Goal: Find specific page/section: Find specific page/section

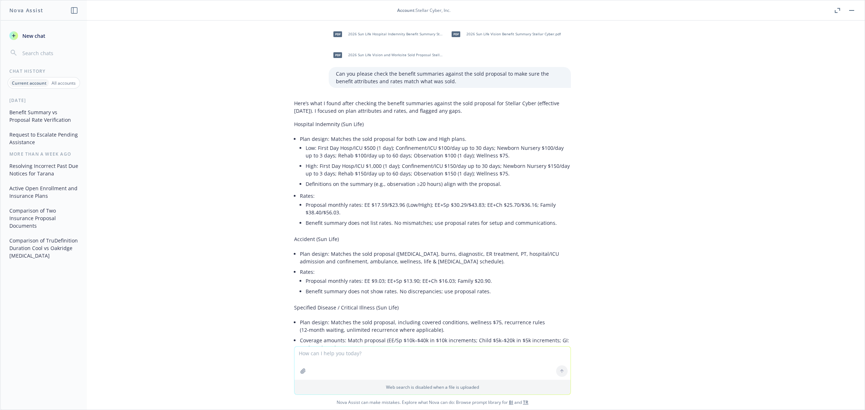
scroll to position [20, 0]
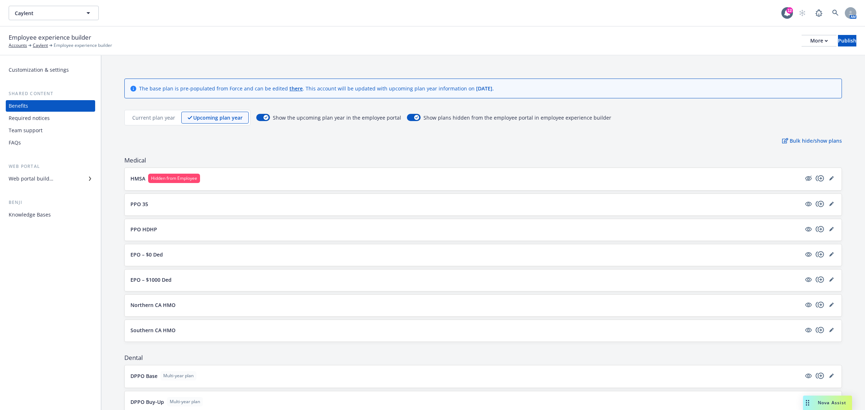
scroll to position [240, 0]
